Goal: Task Accomplishment & Management: Manage account settings

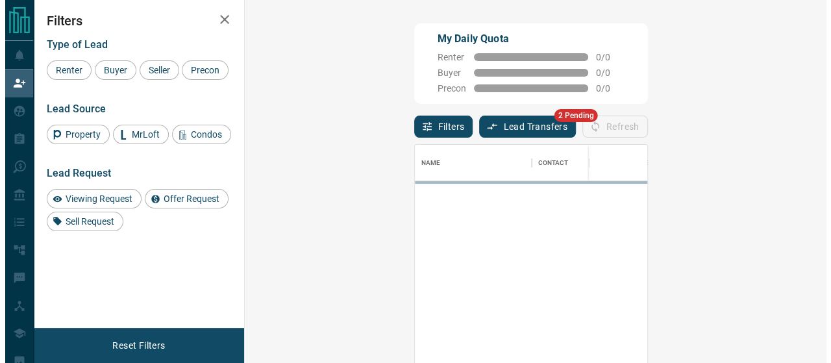
scroll to position [260, 544]
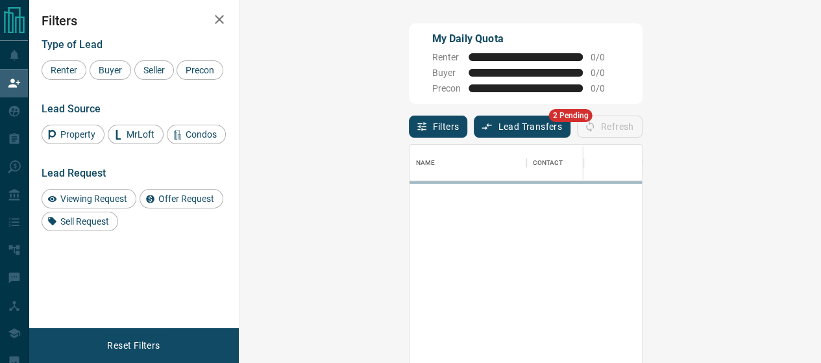
click at [474, 115] on button "Lead Transfers" at bounding box center [522, 126] width 97 height 22
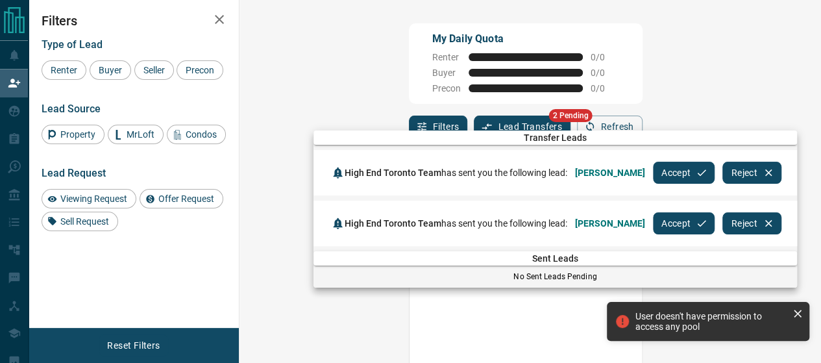
click at [677, 177] on button "Accept" at bounding box center [684, 173] width 62 height 22
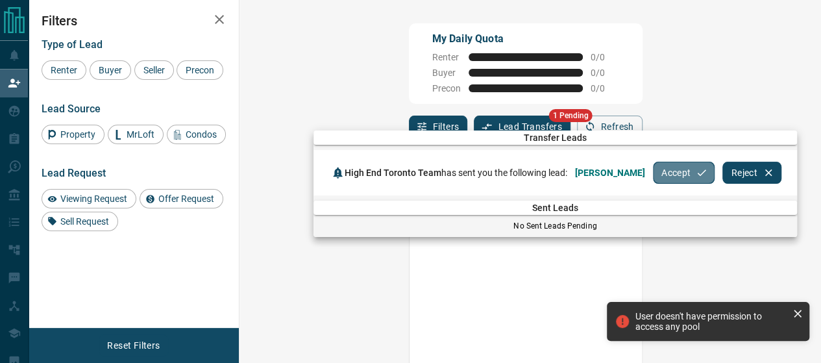
click at [675, 175] on button "Accept" at bounding box center [684, 173] width 62 height 22
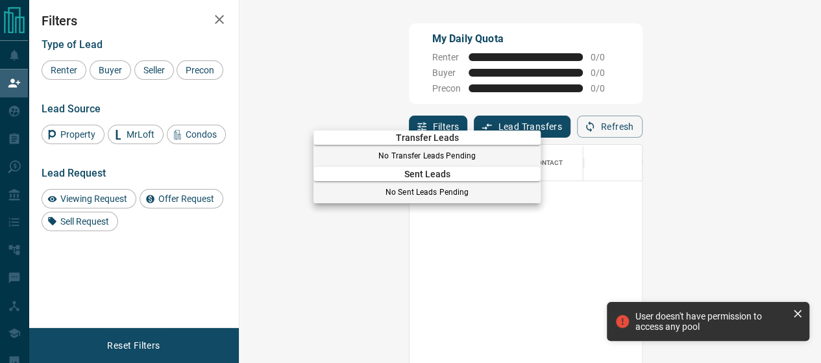
click at [15, 51] on div at bounding box center [410, 181] width 821 height 363
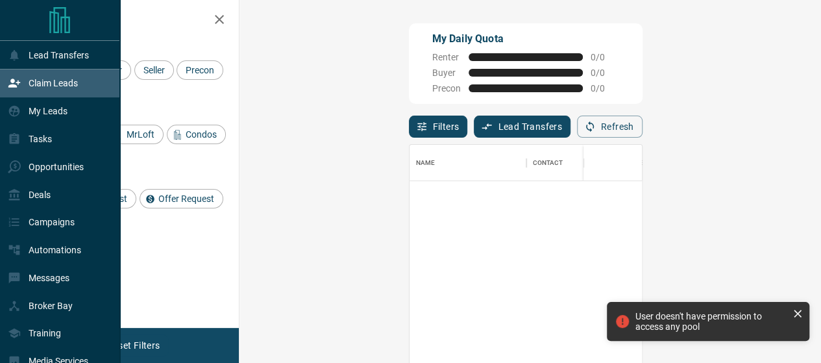
click at [17, 86] on icon at bounding box center [14, 83] width 13 height 13
click at [50, 114] on p "My Leads" at bounding box center [48, 111] width 39 height 10
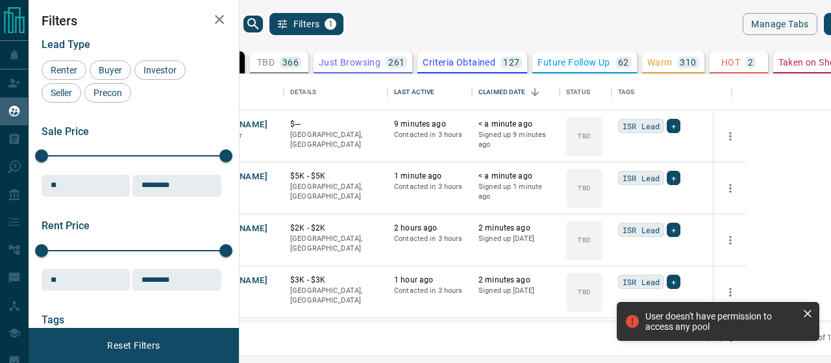
scroll to position [237, 576]
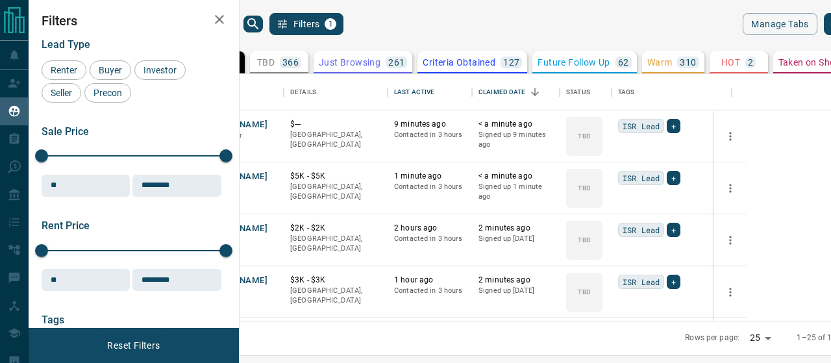
drag, startPoint x: 830, startPoint y: 141, endPoint x: 830, endPoint y: 161, distance: 19.5
click at [820, 161] on div "My Leads Filters 1 Manage Tabs New Lead All 1232 TBD 366 Do Not Contact - Not R…" at bounding box center [430, 173] width 802 height 346
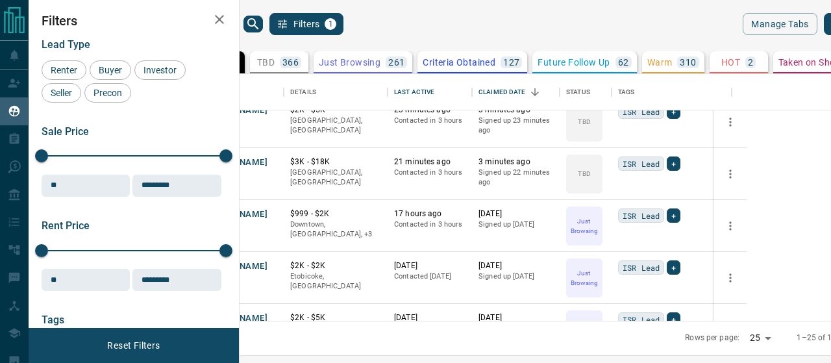
scroll to position [243, 0]
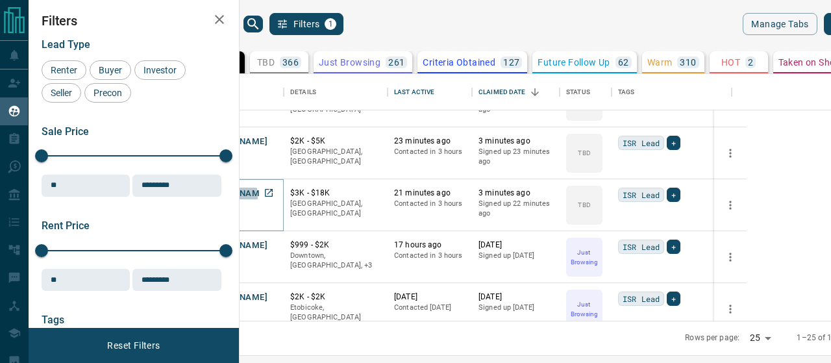
click at [267, 195] on button "[PERSON_NAME]" at bounding box center [233, 194] width 68 height 12
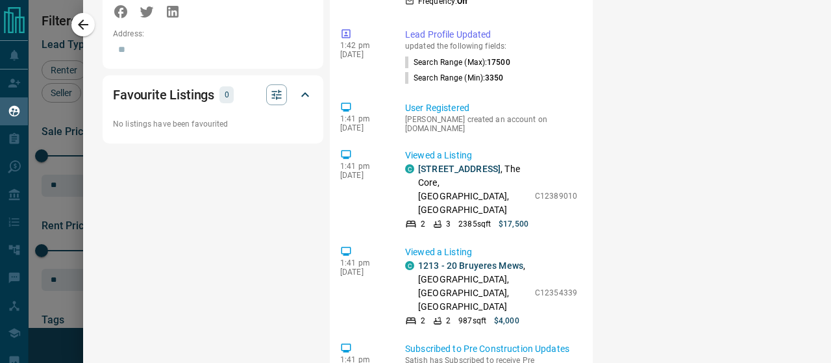
scroll to position [917, 0]
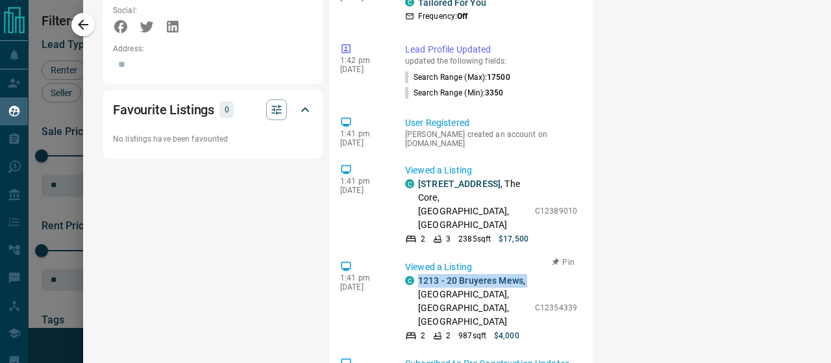
drag, startPoint x: 445, startPoint y: 227, endPoint x: 413, endPoint y: 216, distance: 33.7
click at [413, 274] on div "C 1213 - 20 Bruyeres Mews , [GEOGRAPHIC_DATA], [GEOGRAPHIC_DATA], [GEOGRAPHIC_D…" at bounding box center [466, 301] width 123 height 55
copy p "1213 - 20 Bruyeres Mews ,"
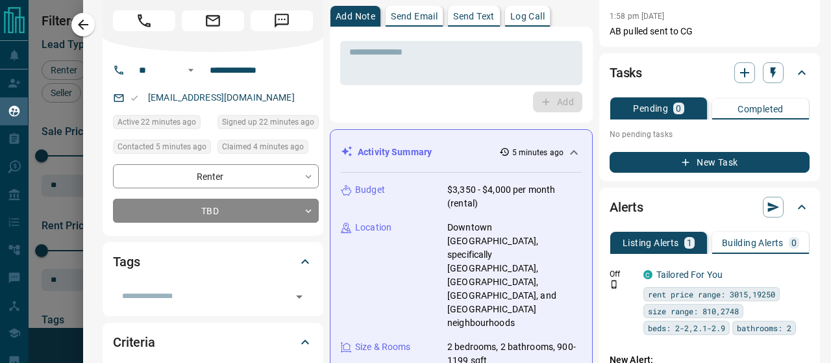
scroll to position [0, 0]
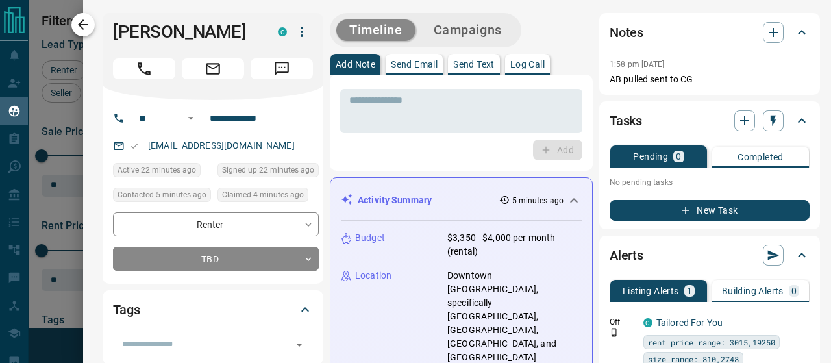
click at [83, 27] on icon "button" at bounding box center [83, 25] width 16 height 16
